Goal: Find specific page/section: Find specific page/section

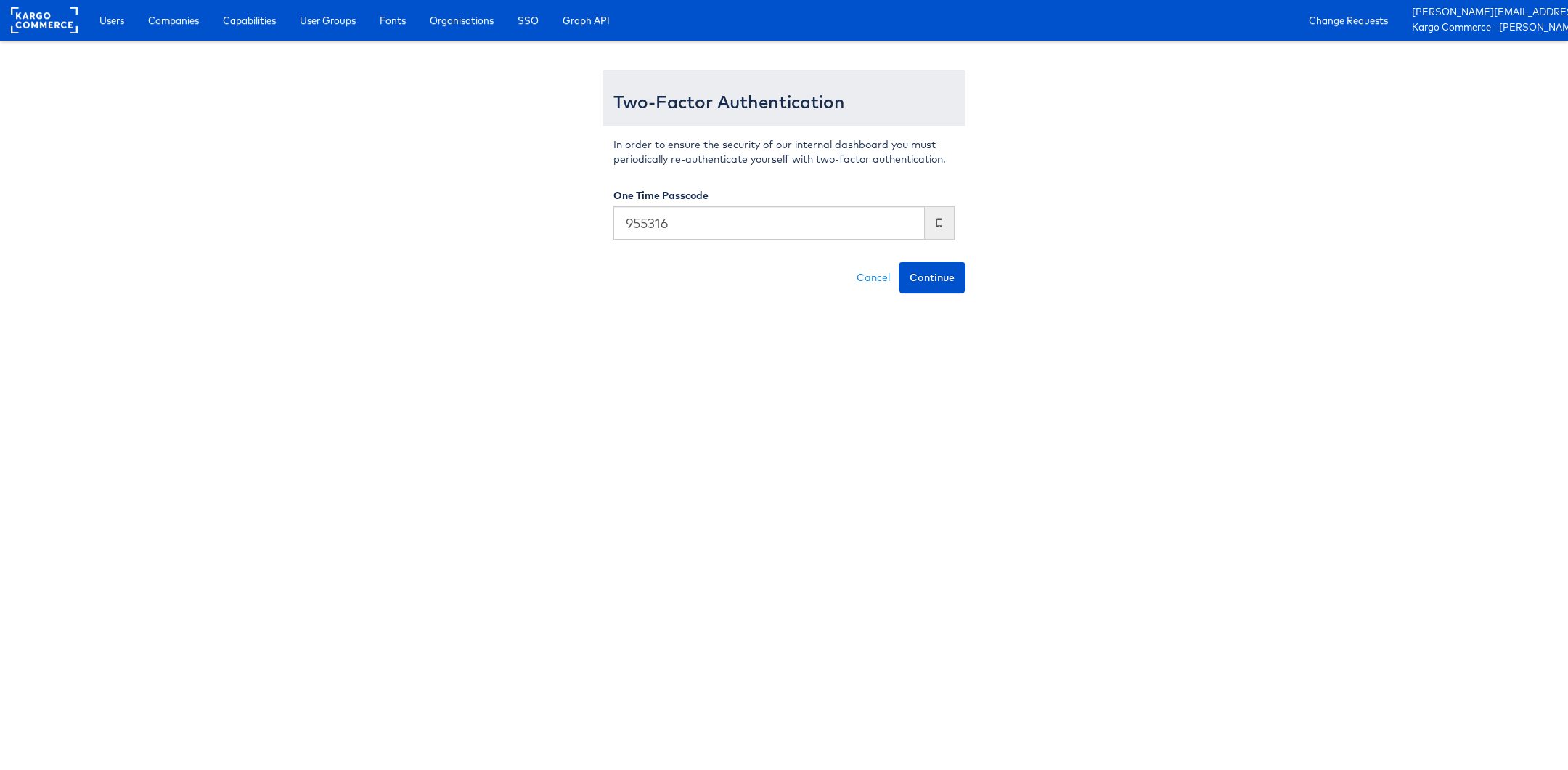
type input "955316"
click at [899, 261] on button "Continue" at bounding box center [932, 277] width 67 height 32
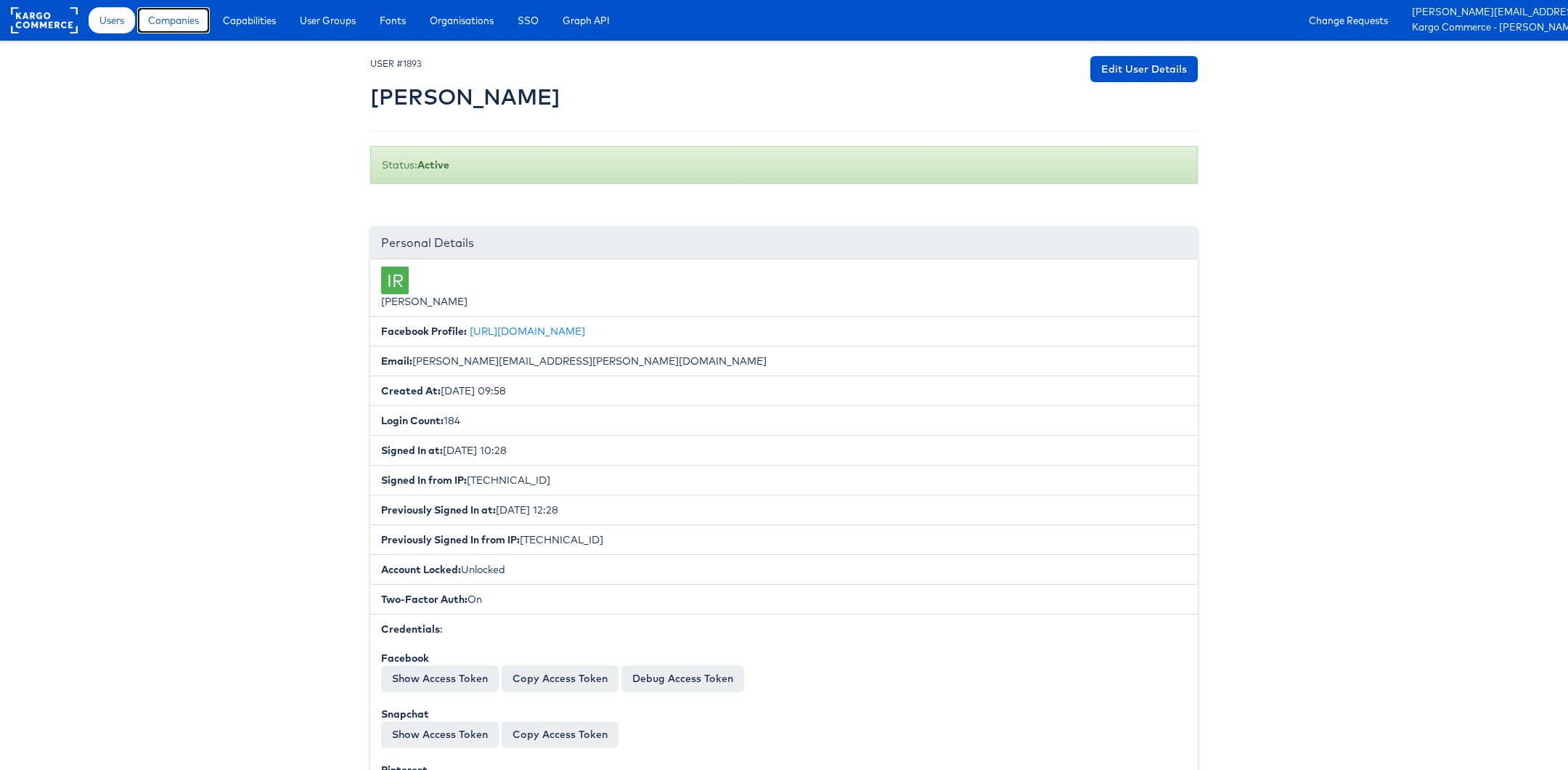
click at [175, 19] on span "Companies" at bounding box center [174, 20] width 51 height 14
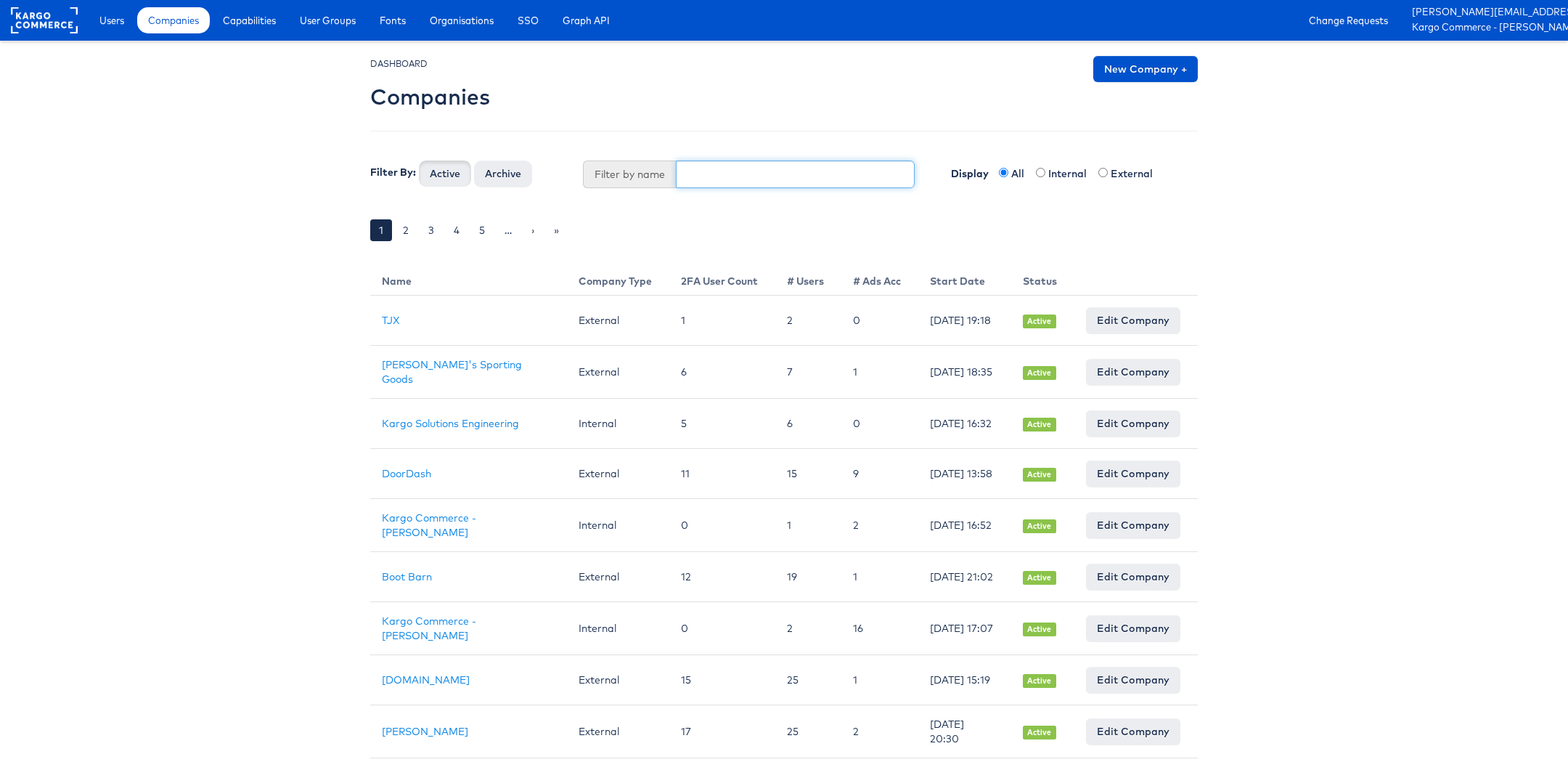
click at [741, 170] on input "text" at bounding box center [796, 174] width 240 height 27
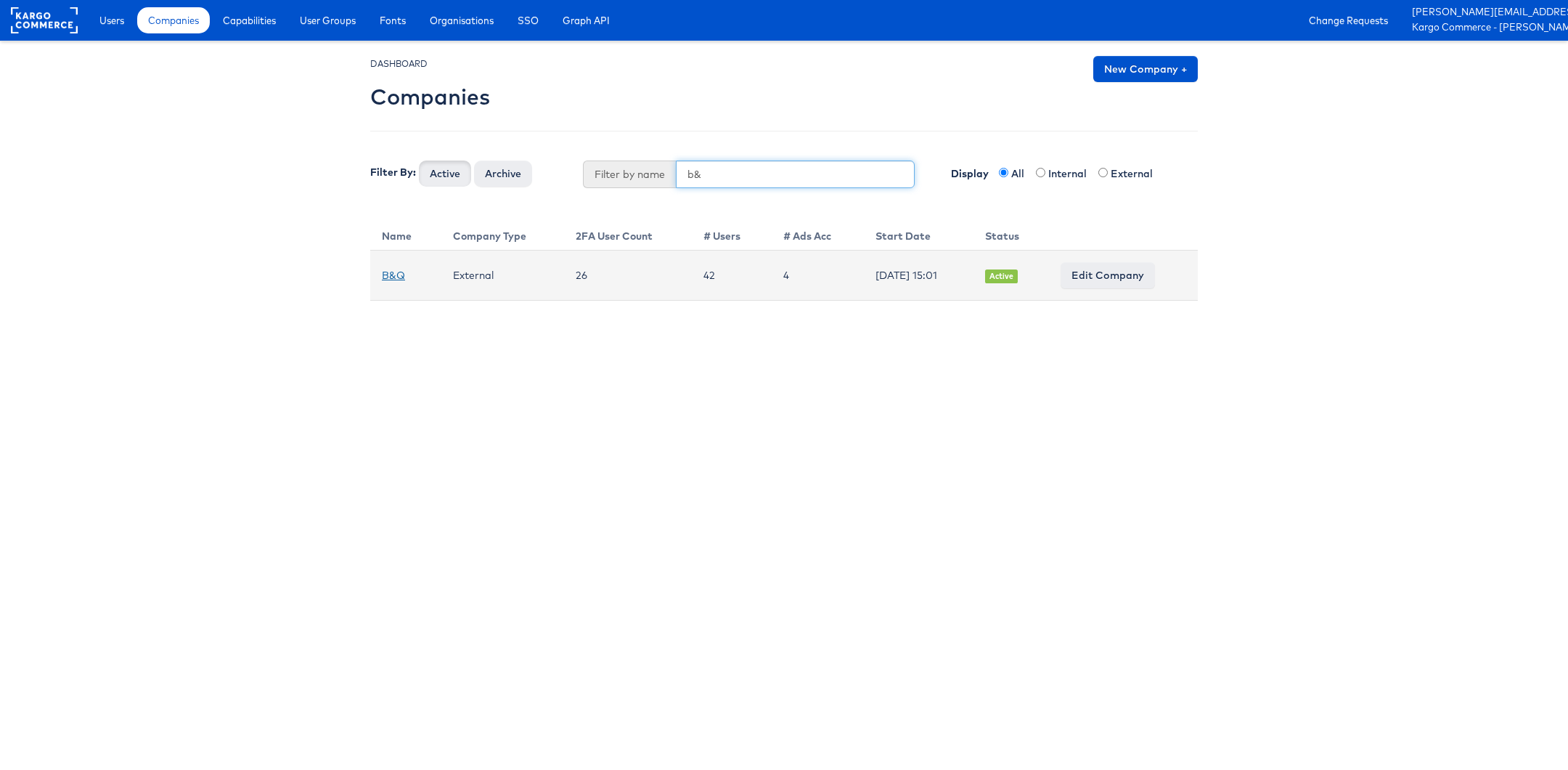
type input "b&"
click at [392, 278] on link "B&Q" at bounding box center [393, 275] width 23 height 13
